Goal: Transaction & Acquisition: Download file/media

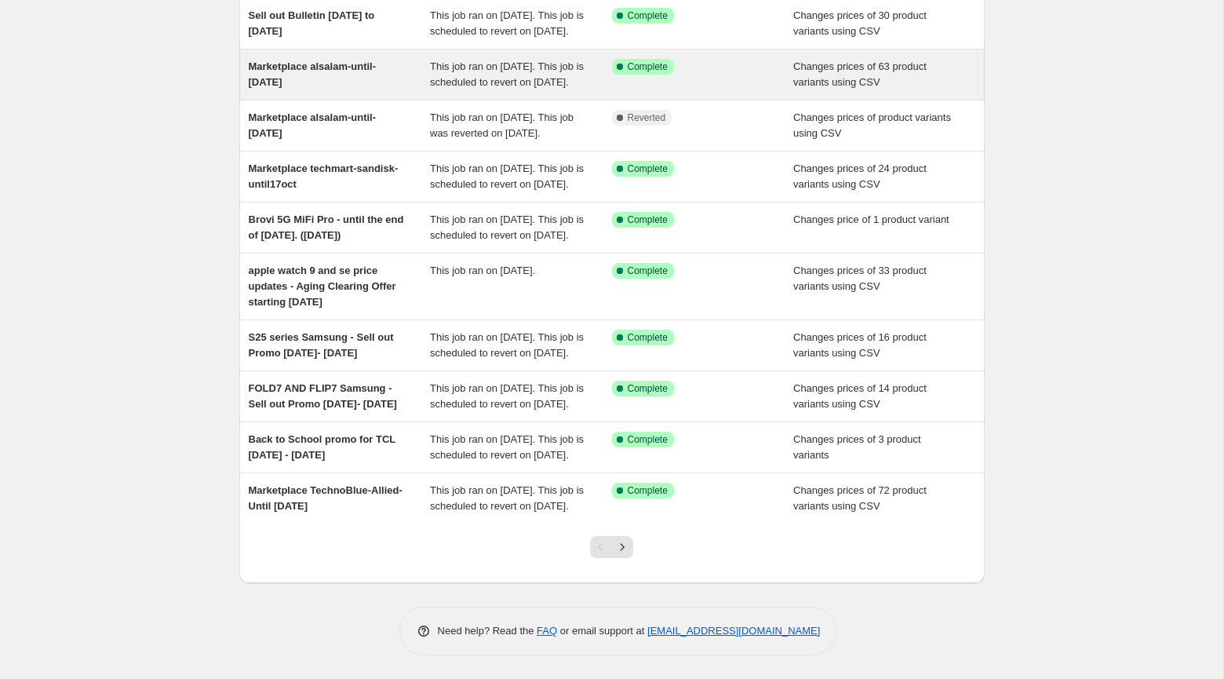
scroll to position [264, 0]
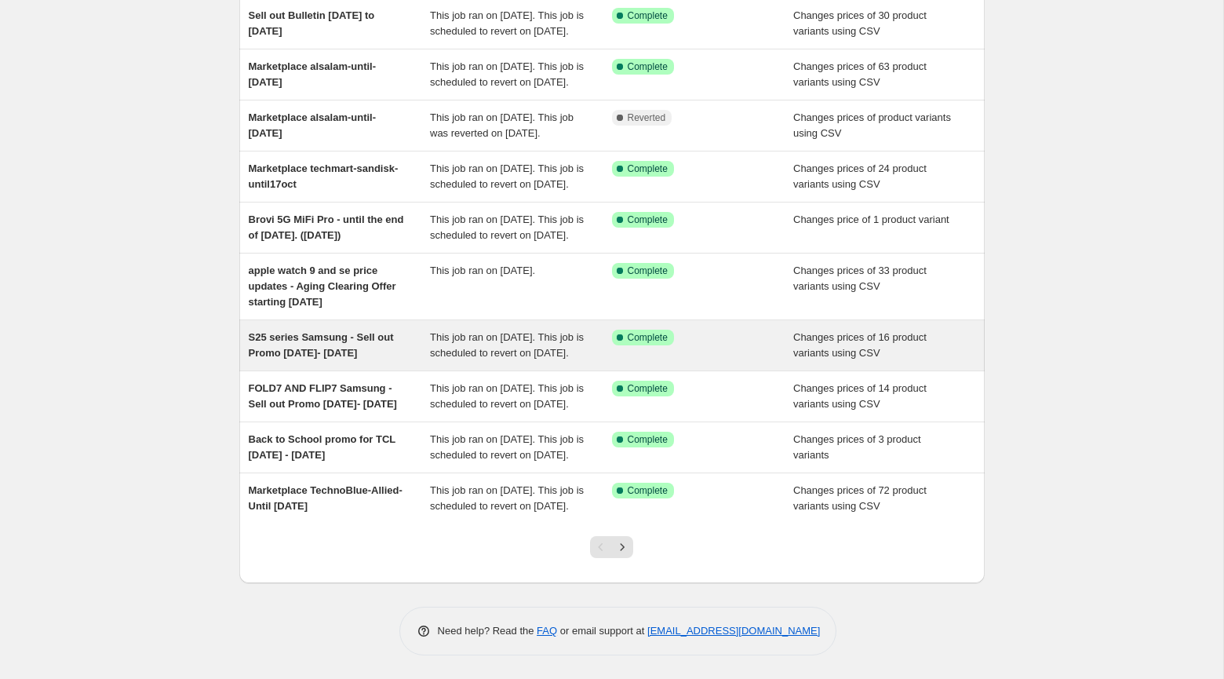
click at [326, 331] on span "S25 series Samsung - Sell out Promo [DATE]- [DATE]" at bounding box center [321, 344] width 145 height 27
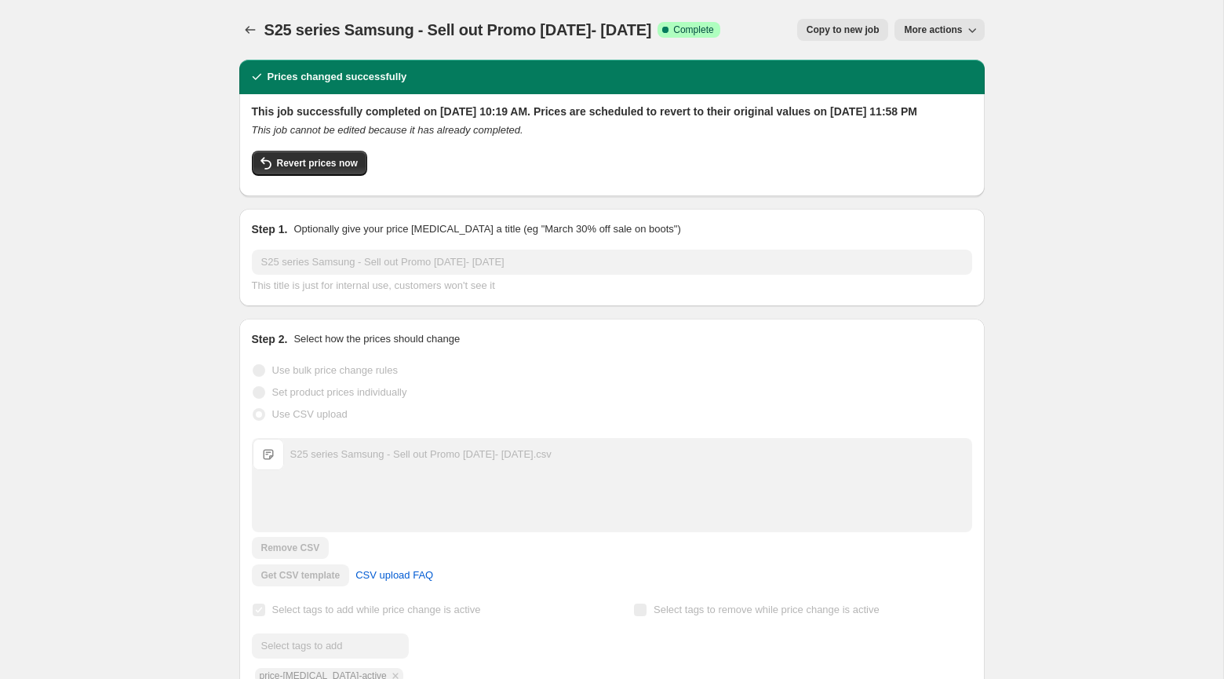
click at [932, 23] on button "More actions" at bounding box center [939, 30] width 89 height 22
click at [950, 86] on span "Export Recap CSV" at bounding box center [946, 88] width 86 height 12
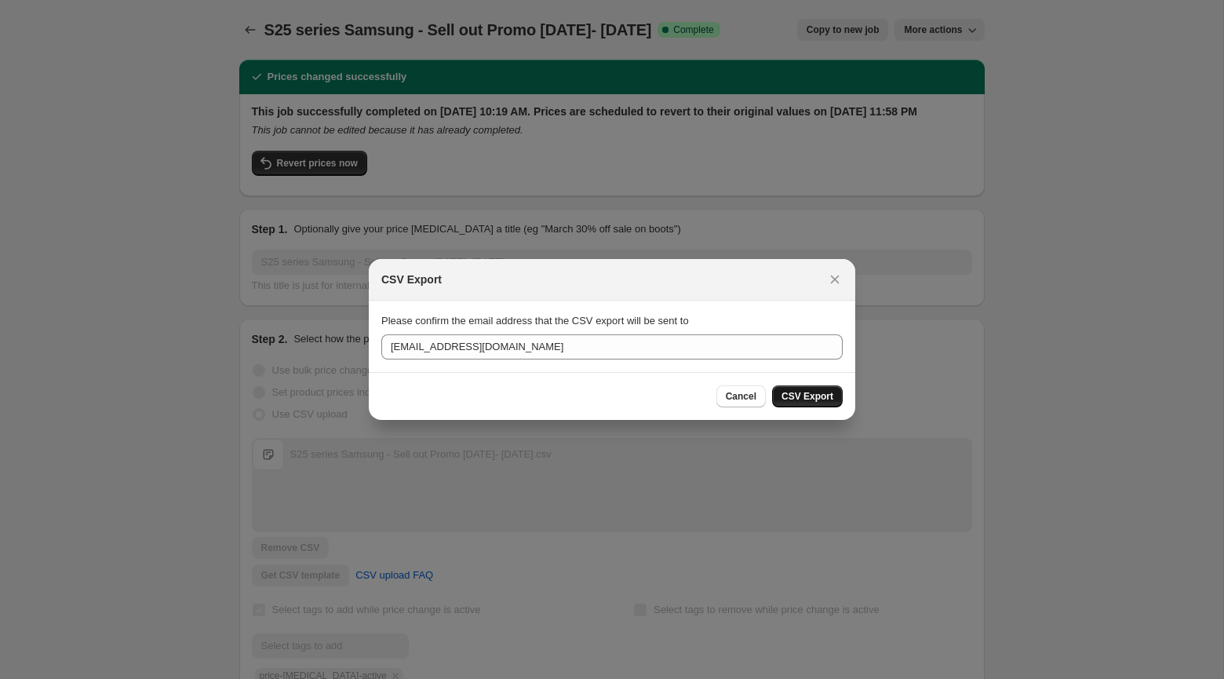
click at [784, 389] on button "CSV Export" at bounding box center [807, 396] width 71 height 22
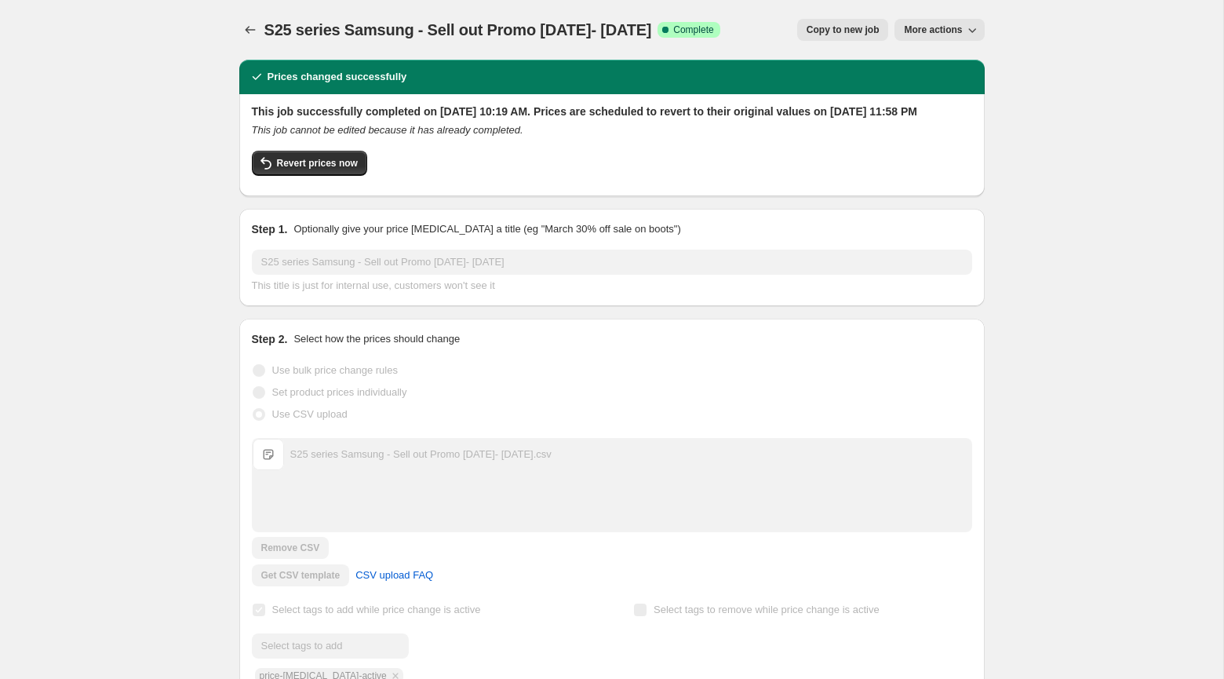
click at [295, 13] on div "S25 series Samsung - Sell out Promo [DATE]- [DATE]. This page is ready S25 seri…" at bounding box center [612, 30] width 746 height 60
